Goal: Check status

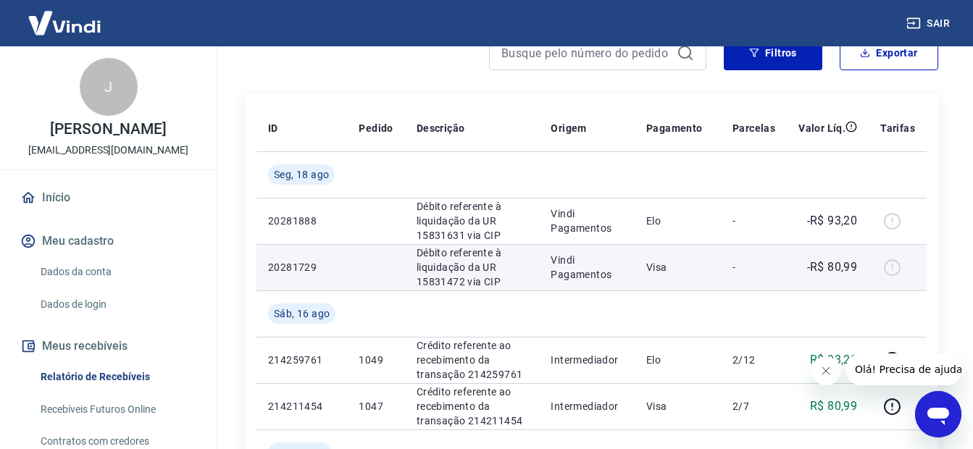
scroll to position [290, 0]
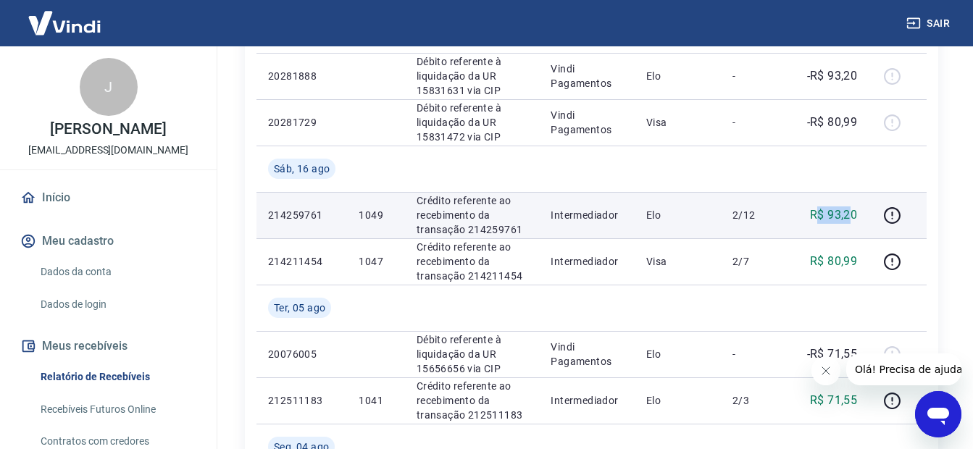
drag, startPoint x: 816, startPoint y: 216, endPoint x: 852, endPoint y: 216, distance: 35.5
click at [852, 216] on p "R$ 93,20" at bounding box center [833, 214] width 47 height 17
click at [887, 217] on icon "button" at bounding box center [892, 215] width 18 height 18
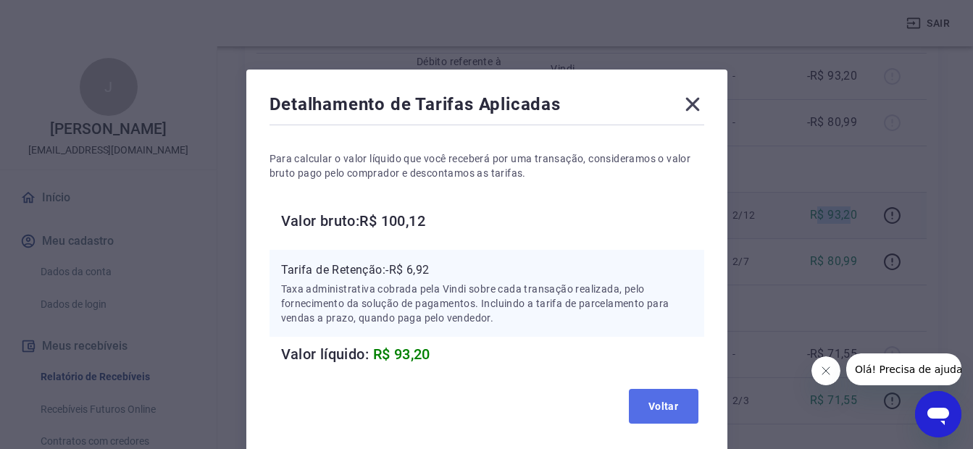
click at [648, 411] on button "Voltar" at bounding box center [664, 406] width 70 height 35
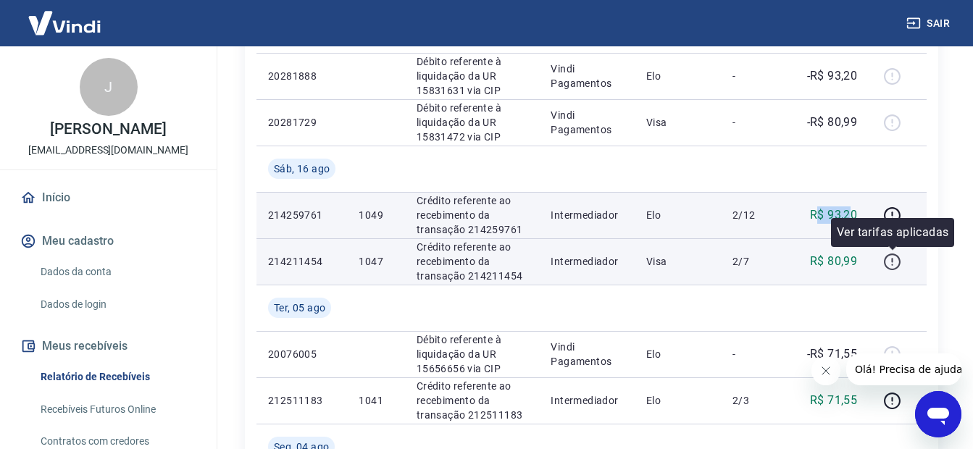
click at [895, 256] on icon "button" at bounding box center [892, 262] width 18 height 18
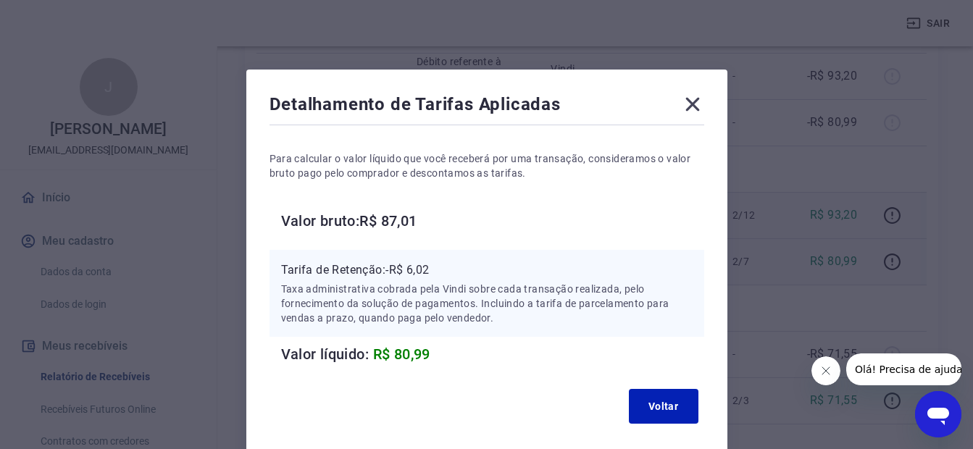
click at [694, 100] on icon at bounding box center [692, 104] width 23 height 23
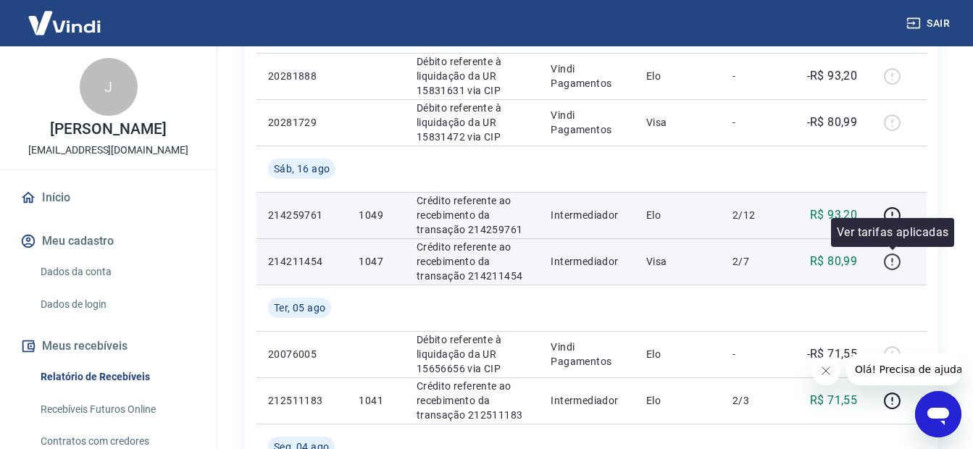
click at [894, 261] on icon "button" at bounding box center [892, 262] width 18 height 18
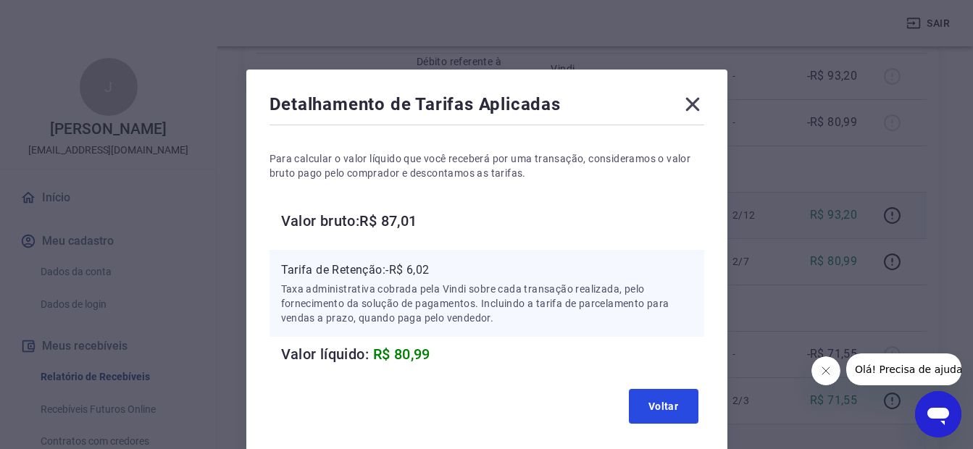
drag, startPoint x: 670, startPoint y: 400, endPoint x: 613, endPoint y: 448, distance: 74.5
click at [671, 400] on button "Voltar" at bounding box center [664, 406] width 70 height 35
